Goal: Task Accomplishment & Management: Manage account settings

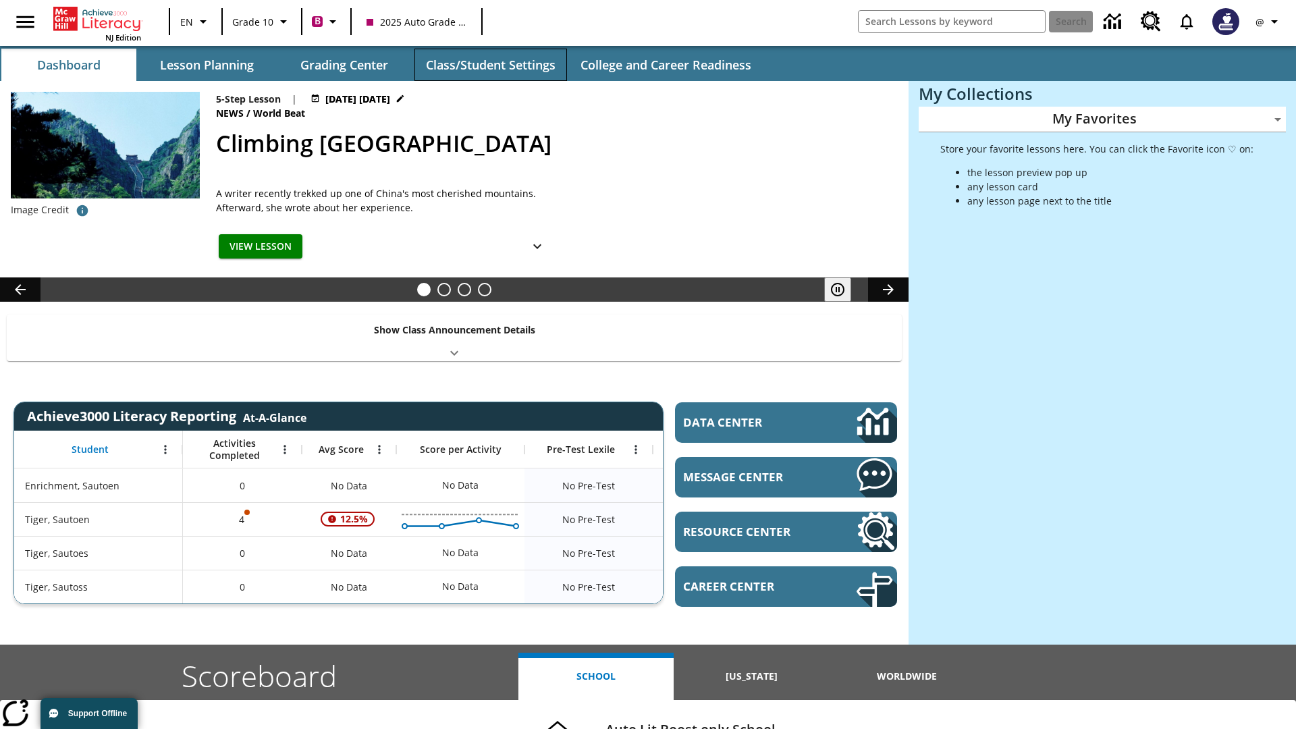
click at [490, 65] on button "Class/Student Settings" at bounding box center [490, 65] width 153 height 32
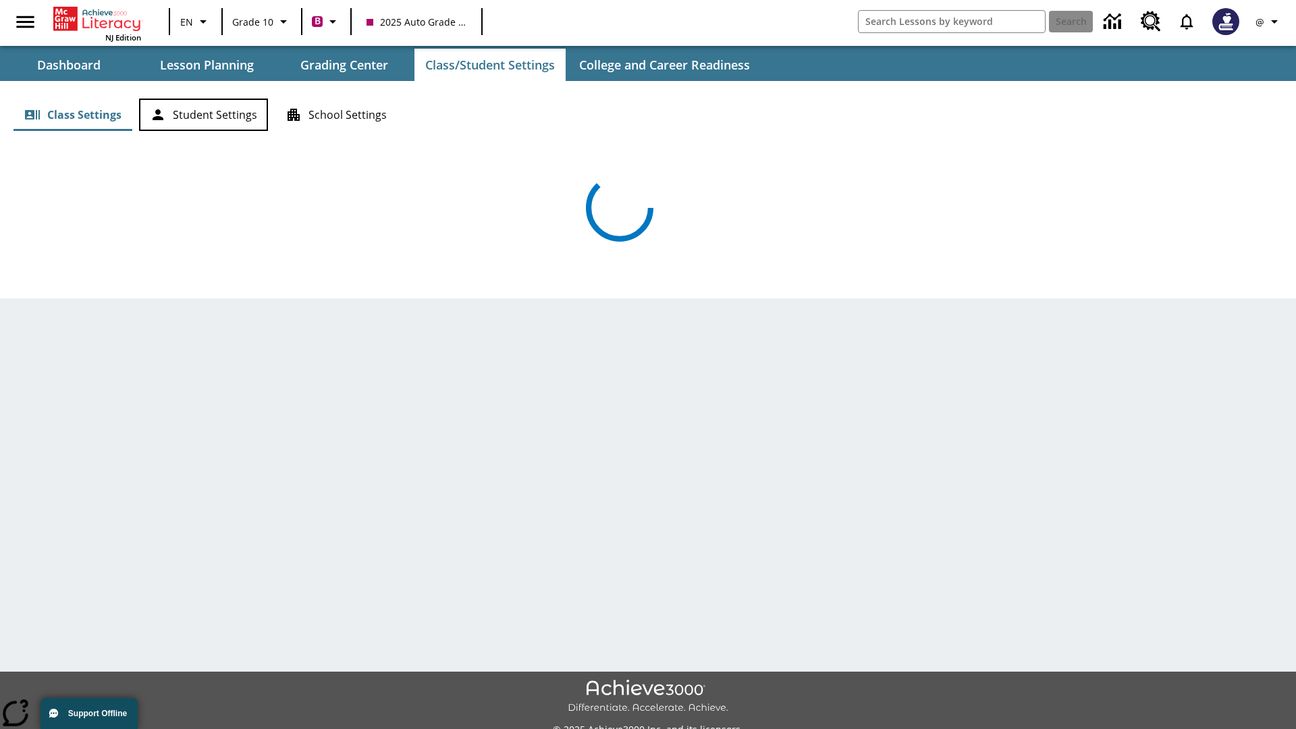
click at [203, 115] on button "Student Settings" at bounding box center [203, 115] width 129 height 32
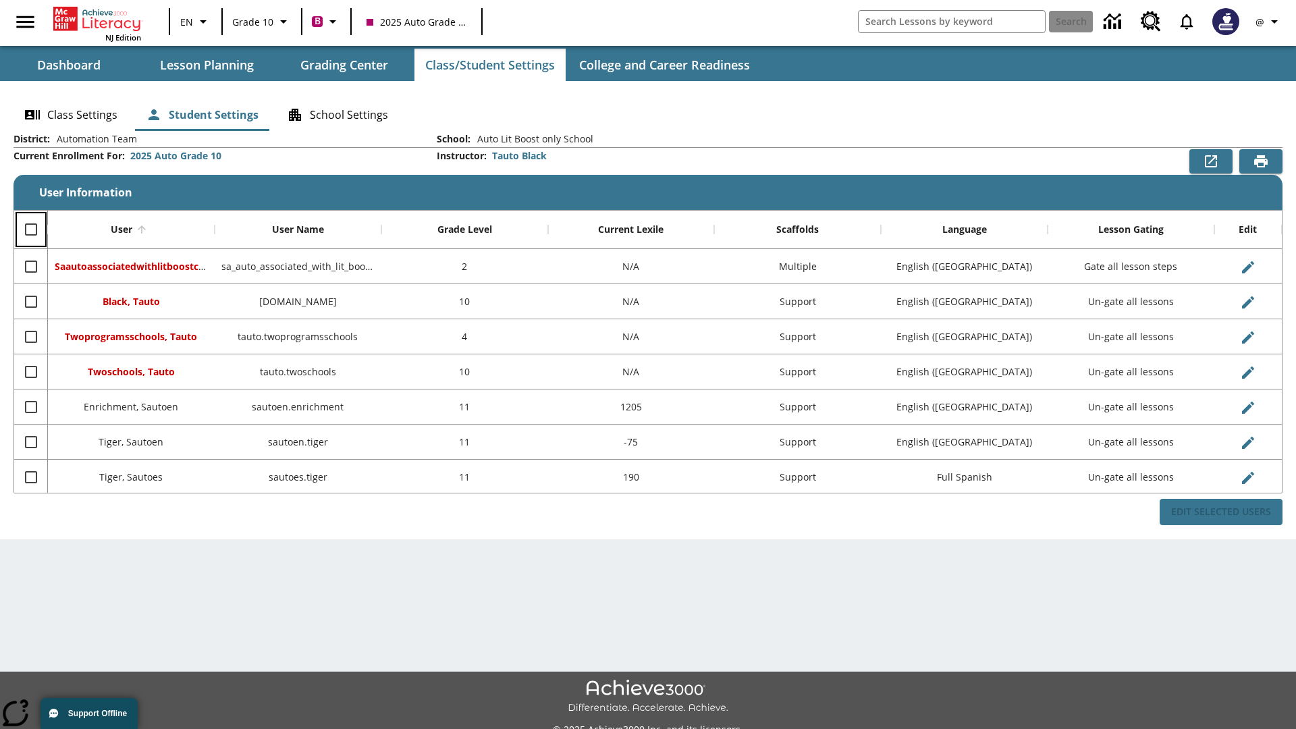
click at [30, 230] on input "Select all rows" at bounding box center [31, 229] width 28 height 28
checkbox input "true"
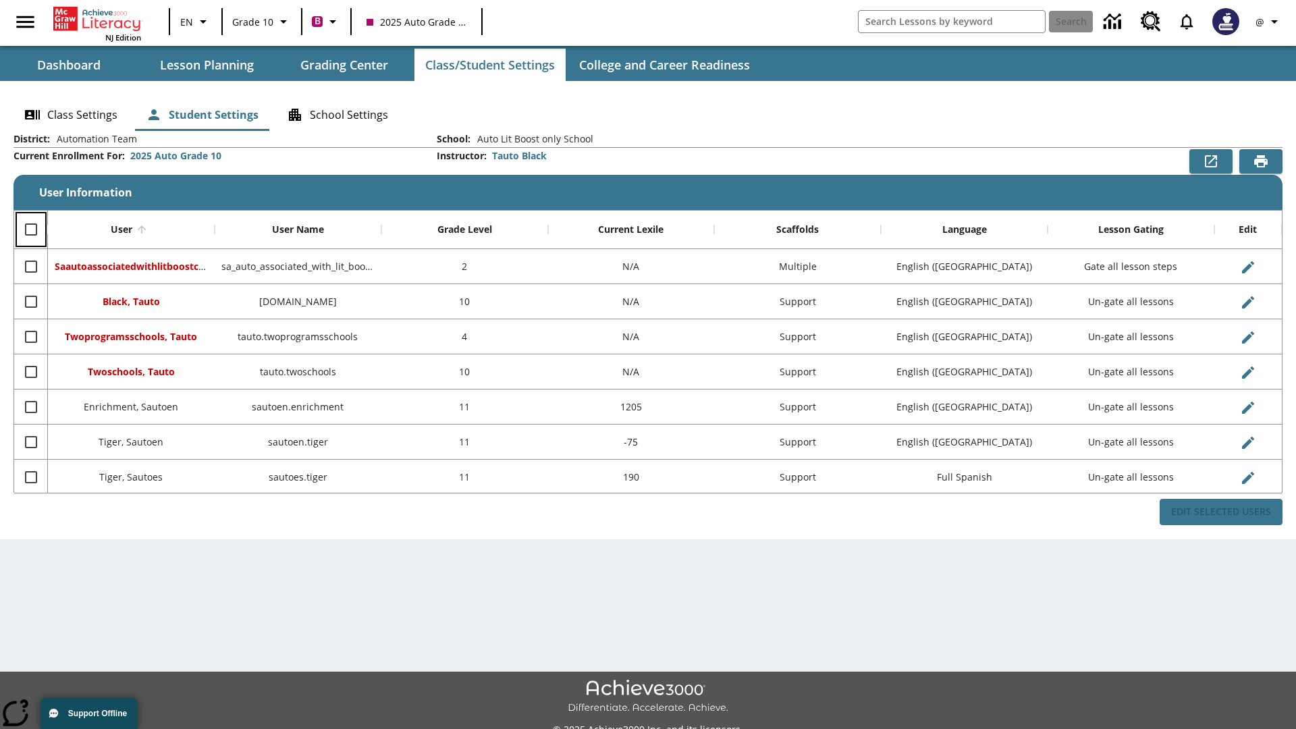
checkbox input "true"
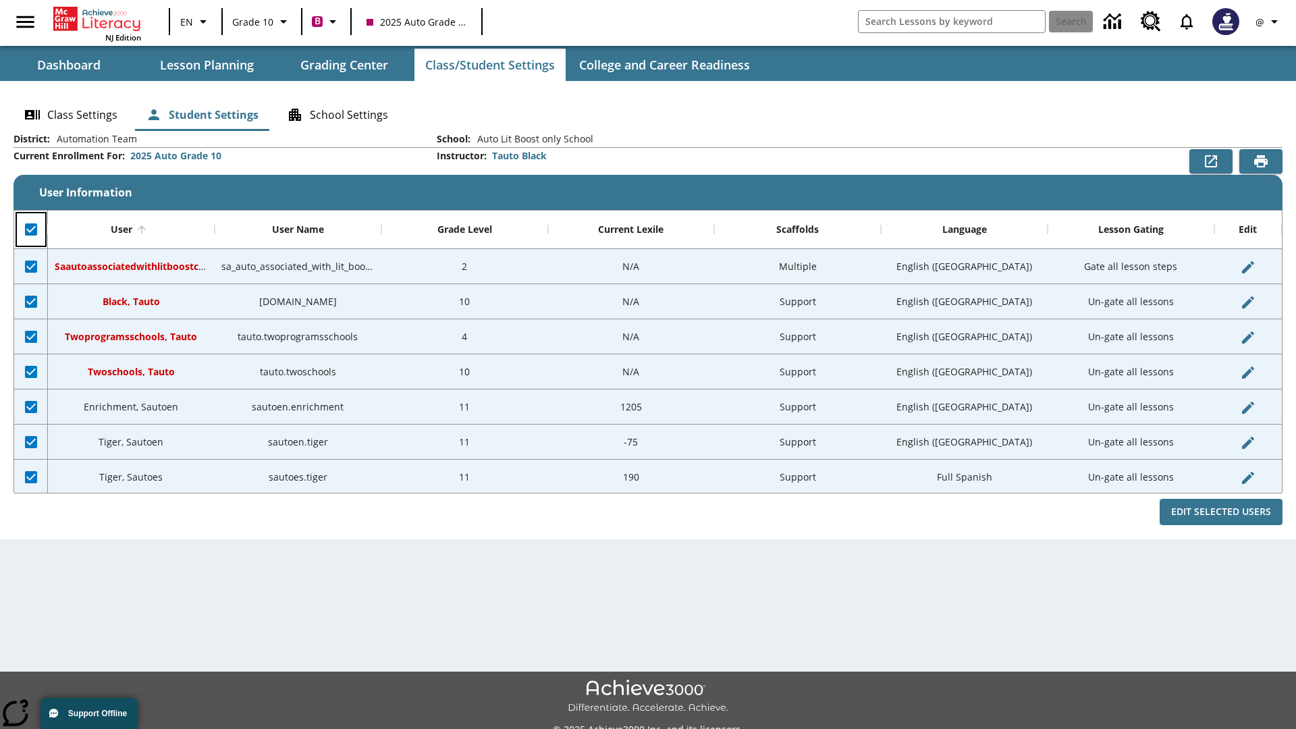
click at [30, 230] on input "Unselect all rows" at bounding box center [31, 229] width 28 height 28
checkbox input "false"
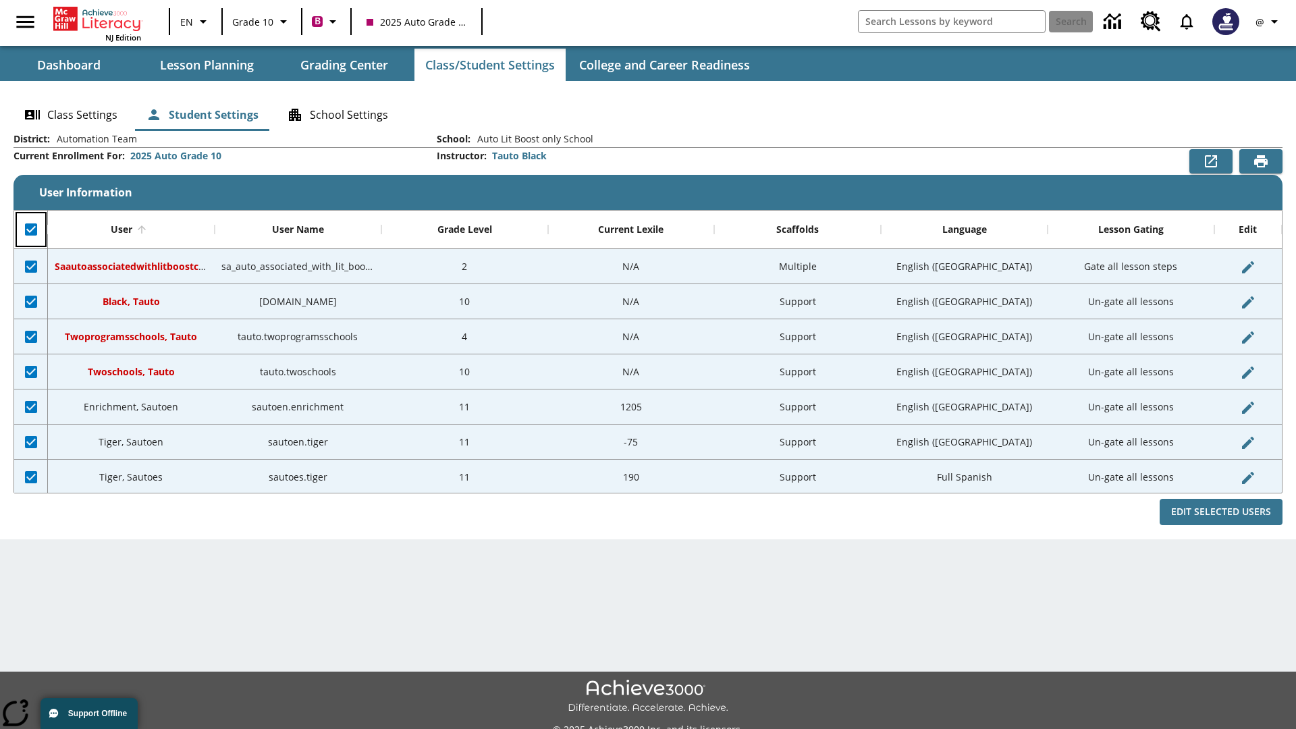
checkbox input "false"
